Goal: Contribute content: Add original content to the website for others to see

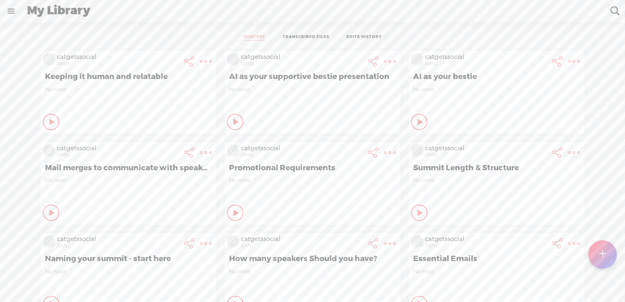
click at [601, 254] on t at bounding box center [602, 254] width 7 height 18
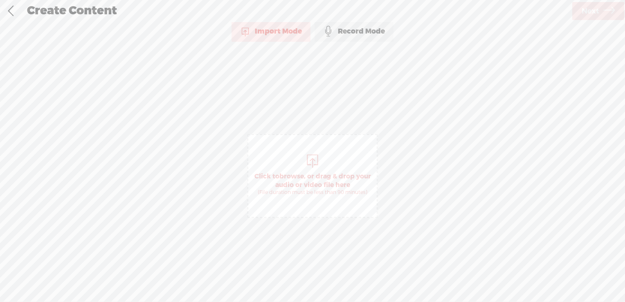
click at [295, 173] on span "browse" at bounding box center [291, 176] width 25 height 8
click at [597, 11] on span "Next" at bounding box center [591, 11] width 18 height 21
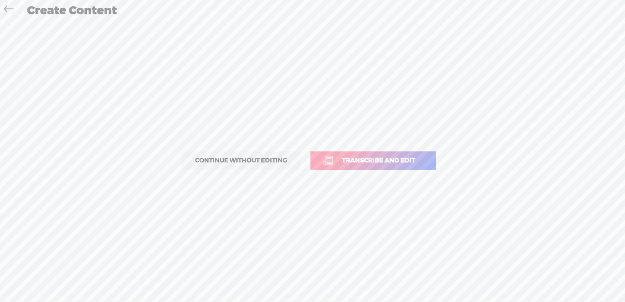
click at [370, 155] on link "Transcribe and edit" at bounding box center [373, 160] width 126 height 19
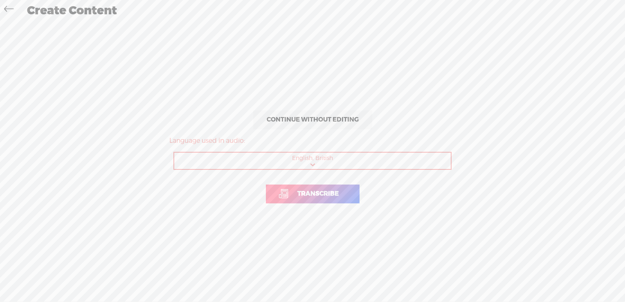
click at [333, 191] on span "Transcribe" at bounding box center [318, 193] width 58 height 9
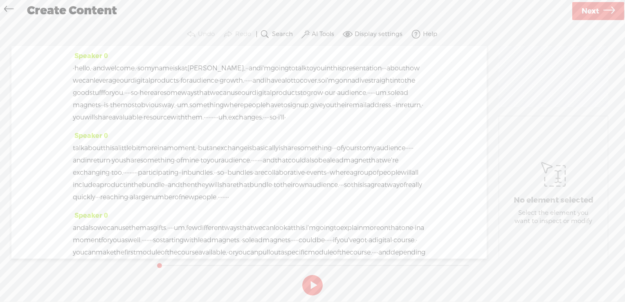
click at [319, 30] on label "AI Tools" at bounding box center [323, 34] width 22 height 8
click at [314, 120] on span at bounding box center [313, 119] width 15 height 6
click at [313, 140] on span at bounding box center [313, 140] width 15 height 6
click at [597, 11] on span "Next" at bounding box center [591, 11] width 18 height 21
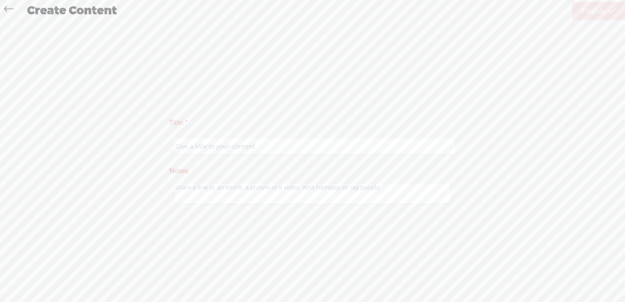
click at [220, 145] on input "text" at bounding box center [314, 147] width 280 height 16
type input "Growing your audience from Digital Products"
click at [601, 6] on span "Finish" at bounding box center [593, 11] width 23 height 21
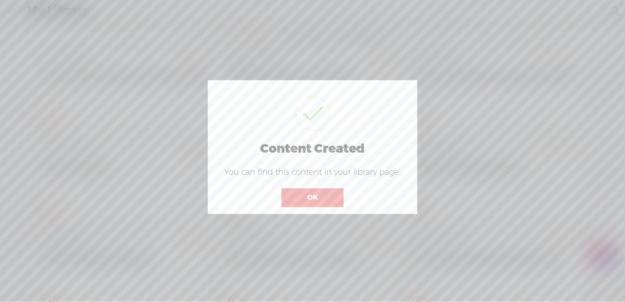
click at [319, 198] on button "OK" at bounding box center [312, 197] width 62 height 19
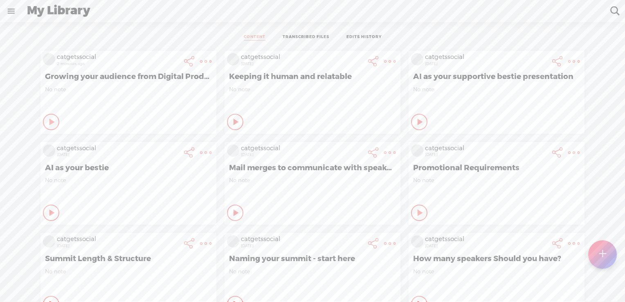
click at [200, 58] on t at bounding box center [205, 61] width 11 height 11
click at [158, 163] on link "Download Video" at bounding box center [155, 163] width 92 height 19
